Goal: Task Accomplishment & Management: Use online tool/utility

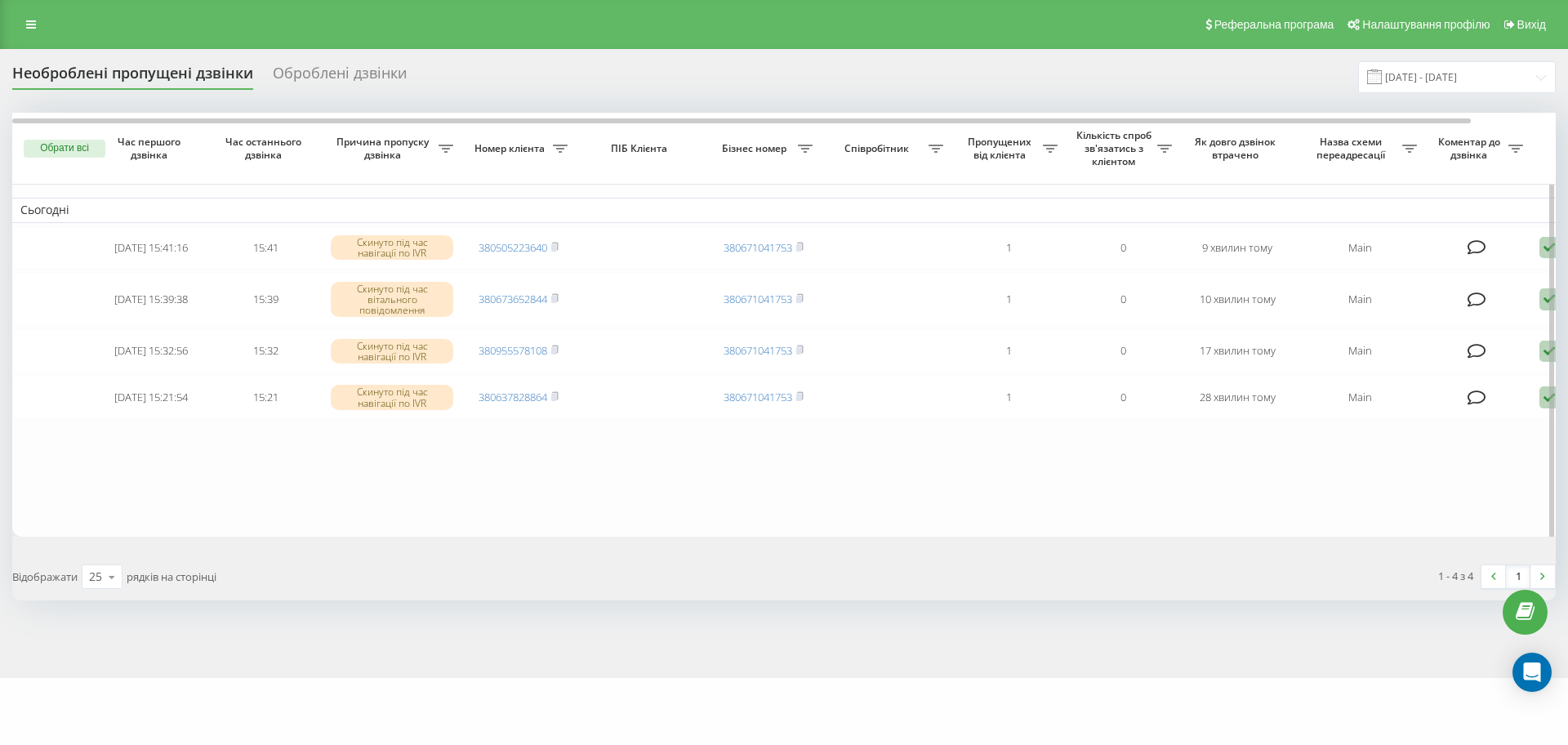
click at [88, 151] on button "Обрати всі" at bounding box center [64, 149] width 82 height 18
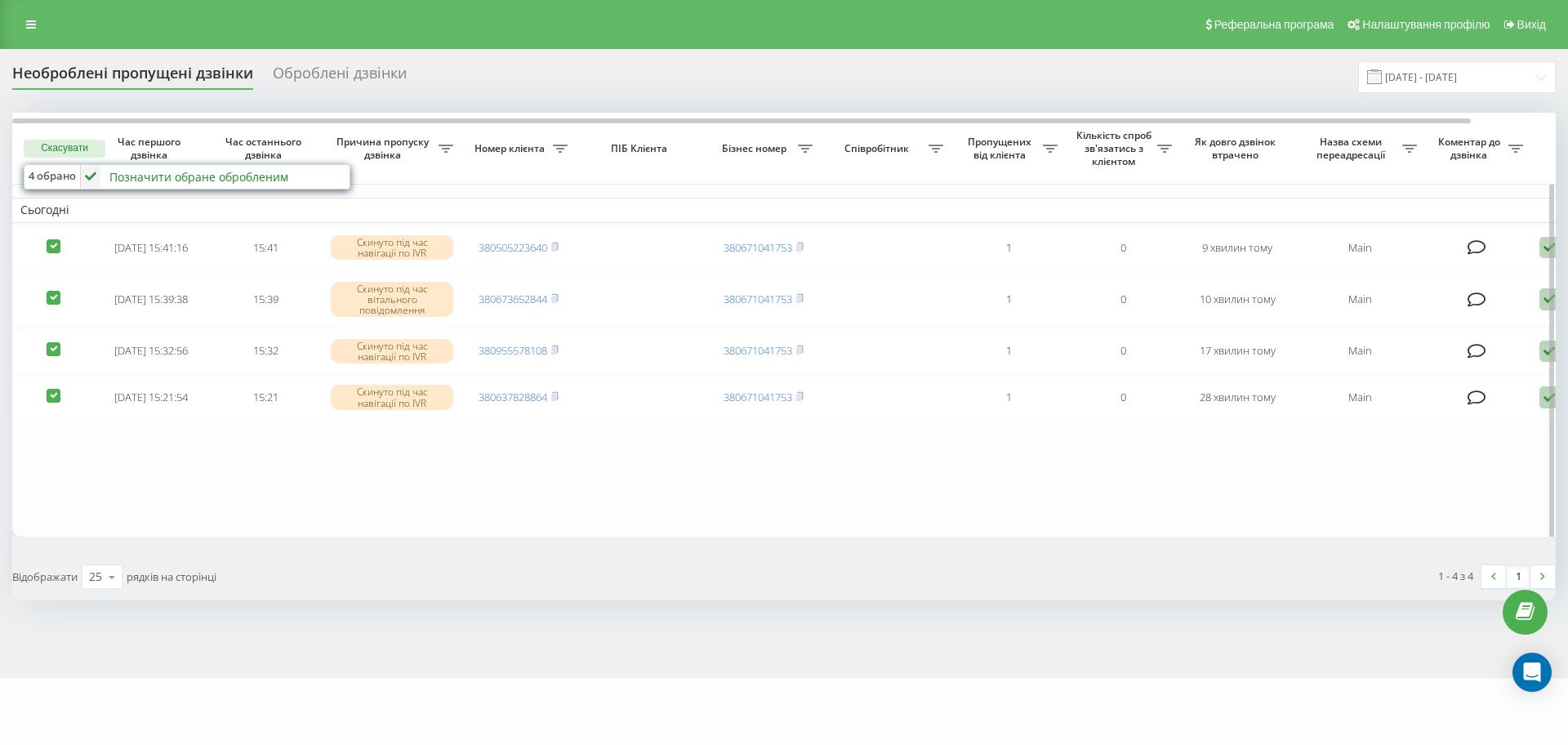
click at [135, 181] on div "Позначити обране обробленим" at bounding box center [198, 177] width 179 height 15
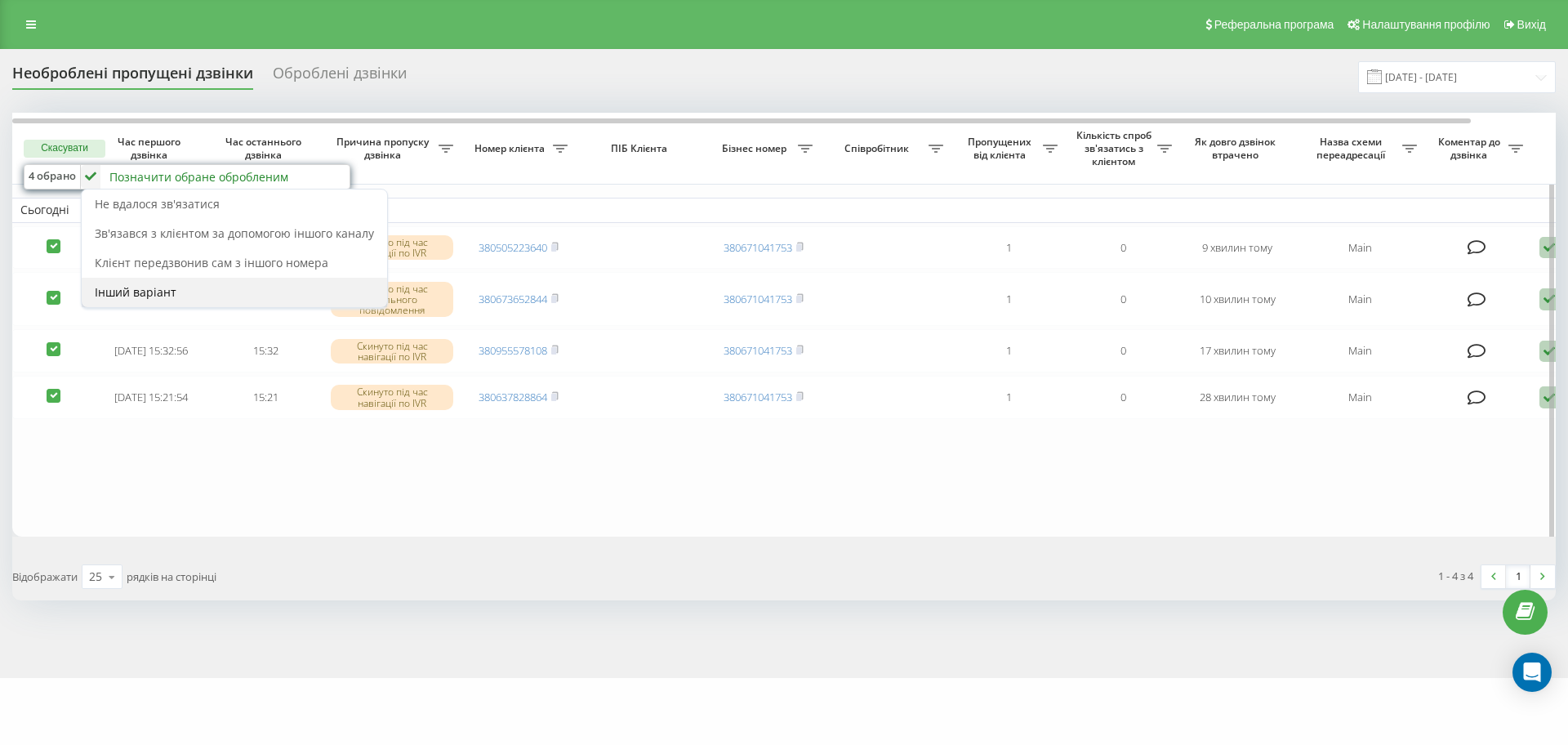
click at [229, 283] on div "Інший варіант" at bounding box center [235, 292] width 306 height 29
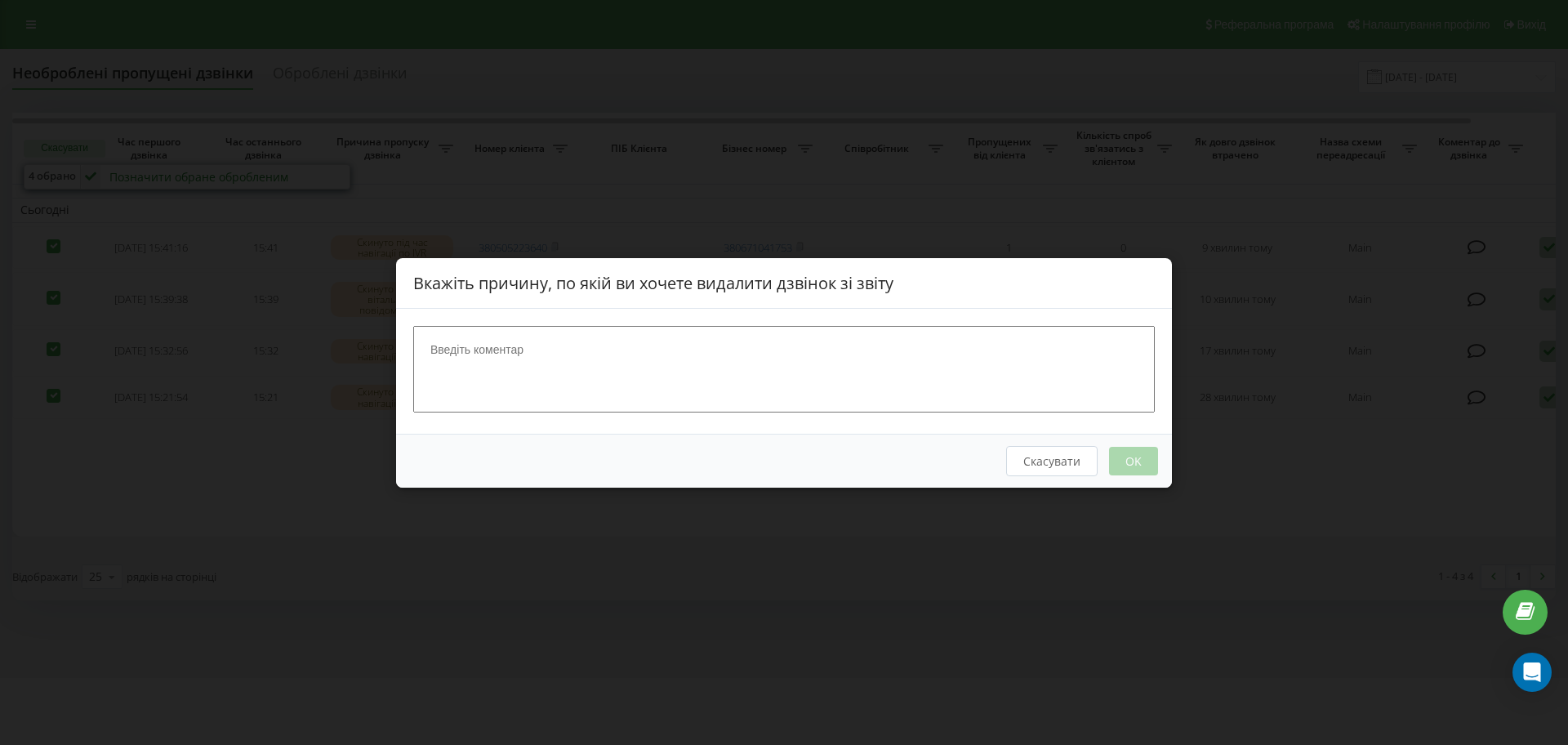
click at [638, 419] on div at bounding box center [784, 369] width 776 height 125
click at [622, 388] on textarea at bounding box center [784, 368] width 741 height 87
type textarea "не цільовий дзвінок"
click at [1155, 466] on button "OK" at bounding box center [1133, 460] width 49 height 28
